Goal: Task Accomplishment & Management: Manage account settings

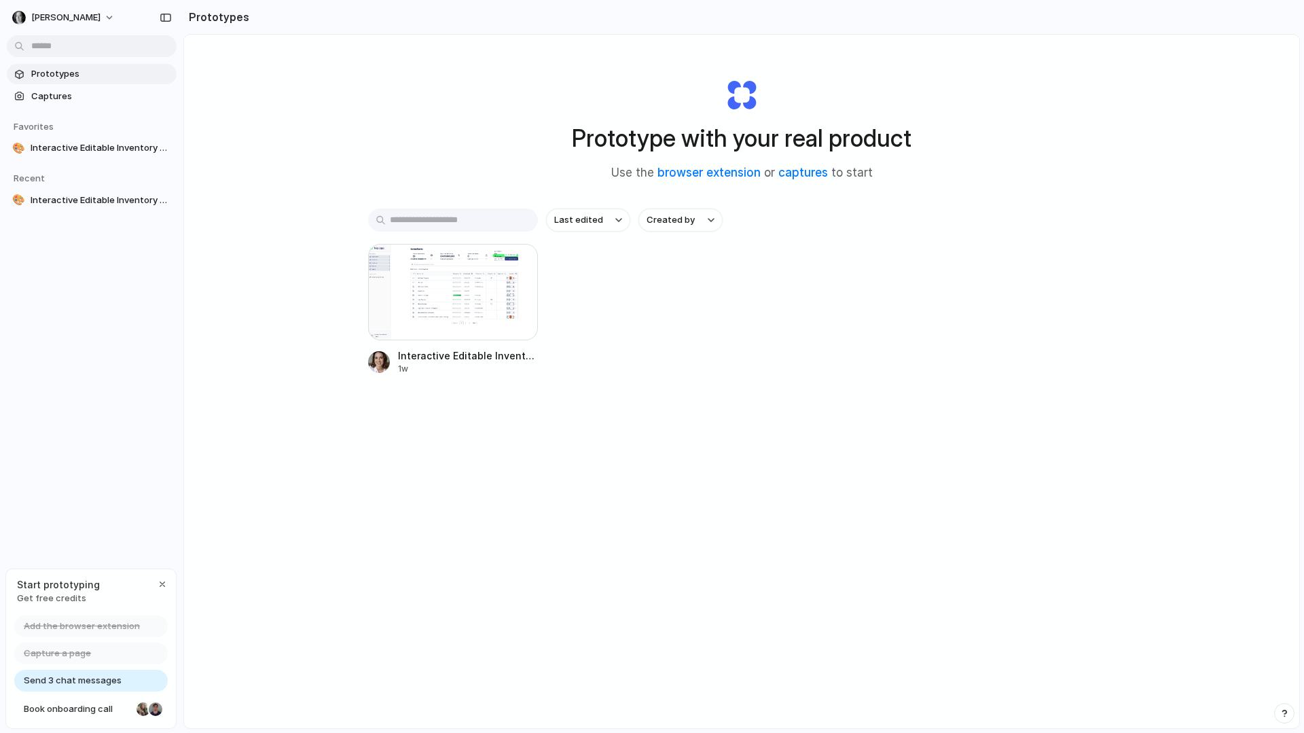
click at [162, 583] on div "button" at bounding box center [162, 584] width 11 height 11
click at [78, 14] on span "[PERSON_NAME]" at bounding box center [65, 18] width 69 height 14
click at [389, 68] on div "Settings Invite members Change theme Sign out" at bounding box center [652, 366] width 1304 height 733
